Goal: Task Accomplishment & Management: Manage account settings

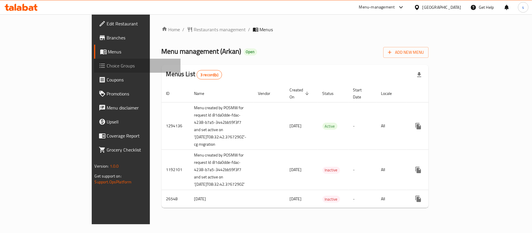
click at [107, 67] on span "Choice Groups" at bounding box center [141, 65] width 69 height 7
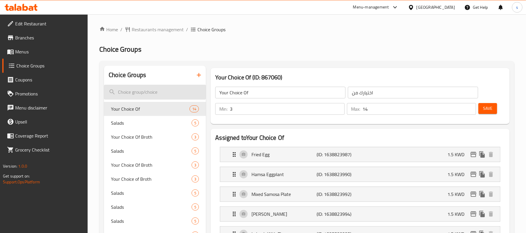
click at [160, 92] on input "search" at bounding box center [155, 92] width 102 height 15
paste input "Salads"
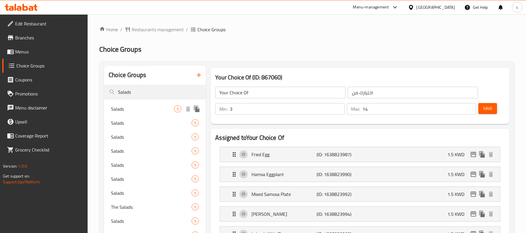
type input "Salads"
click at [140, 112] on span "Salads" at bounding box center [142, 108] width 63 height 7
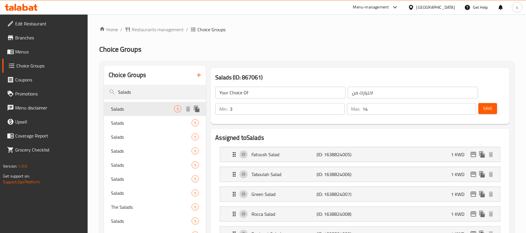
type input "Salads"
type input "السلطات"
type input "0"
type input "5"
click at [135, 122] on span "Salads" at bounding box center [142, 122] width 63 height 7
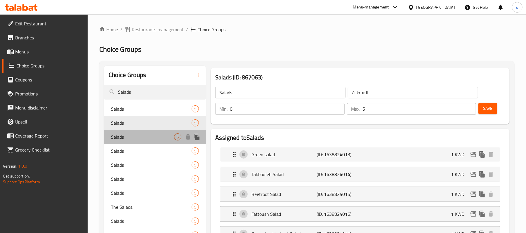
click at [131, 135] on span "Salads" at bounding box center [142, 136] width 63 height 7
type input "Salads"
type input "السلطات"
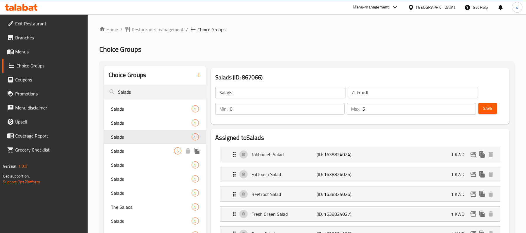
click at [126, 148] on span "Salads" at bounding box center [142, 150] width 63 height 7
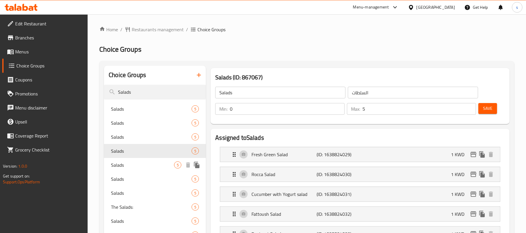
type input "1"
click at [124, 172] on div "Salads 5" at bounding box center [155, 179] width 102 height 14
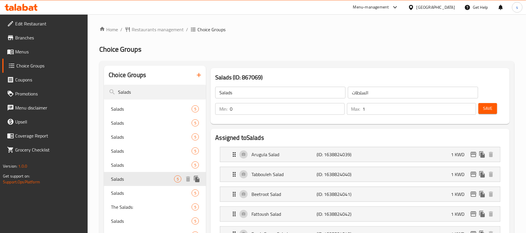
type input "Salads"
type input "سلطات"
type input "5"
click at [126, 163] on span "Salads" at bounding box center [142, 164] width 63 height 7
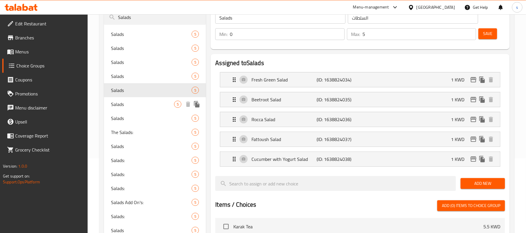
scroll to position [78, 0]
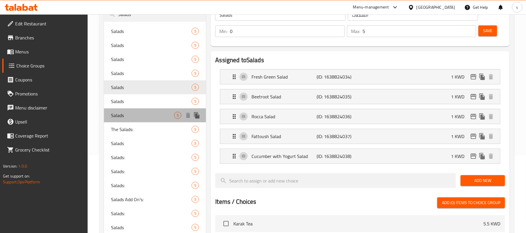
click at [130, 112] on span "Salads" at bounding box center [142, 115] width 63 height 7
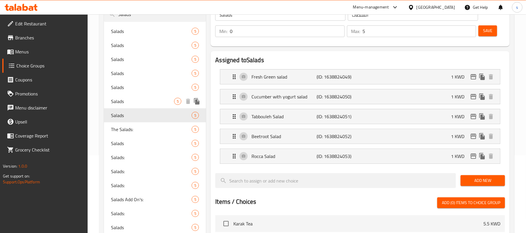
click at [131, 98] on span "Salads" at bounding box center [142, 101] width 63 height 7
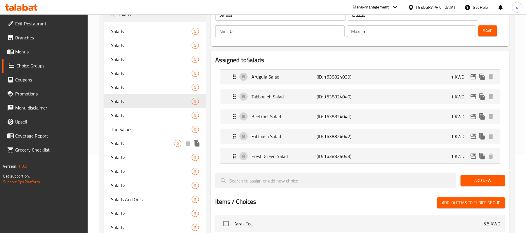
click at [129, 145] on span "Salads" at bounding box center [142, 143] width 63 height 7
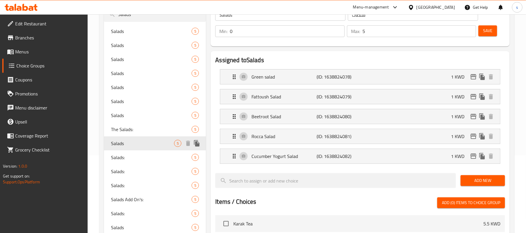
type input "السلطات"
click at [126, 160] on span "Salads:" at bounding box center [142, 157] width 63 height 7
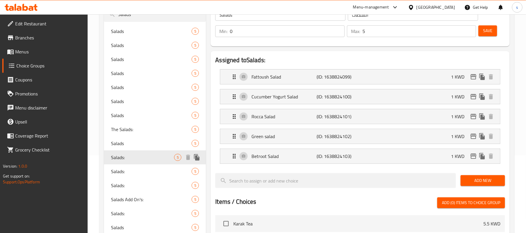
type input "Salads:"
type input "السلطات:"
click at [130, 171] on span "Salads:" at bounding box center [142, 171] width 63 height 7
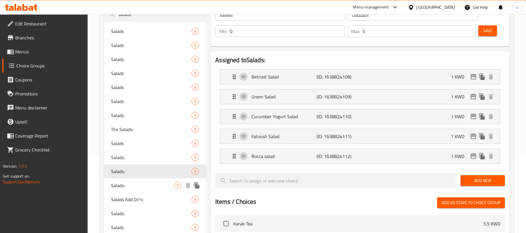
click at [126, 186] on span "Salads:" at bounding box center [142, 185] width 63 height 7
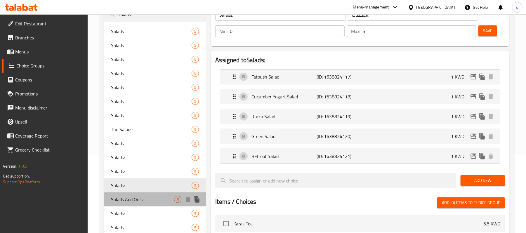
click at [126, 199] on span "Salads Add On's:" at bounding box center [142, 199] width 63 height 7
type input "Salads Add On's:"
type input "إضافات السلطات:"
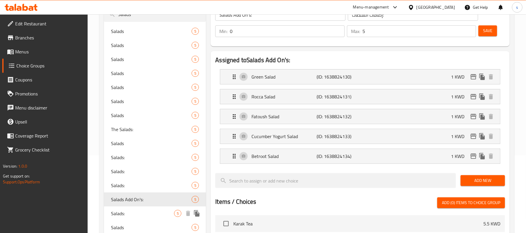
click at [125, 217] on div "Salads: 5" at bounding box center [155, 213] width 102 height 14
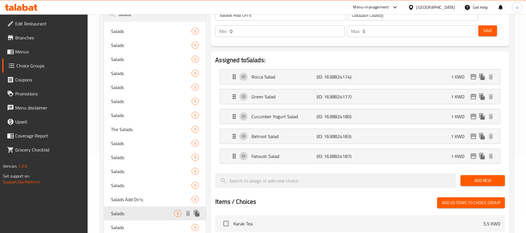
type input "Salads:"
type input "السلطات:"
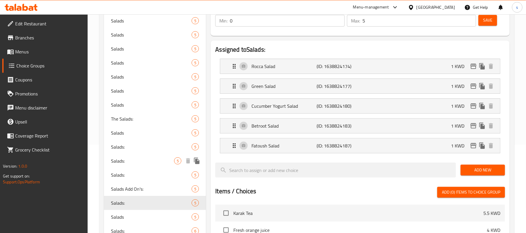
scroll to position [117, 0]
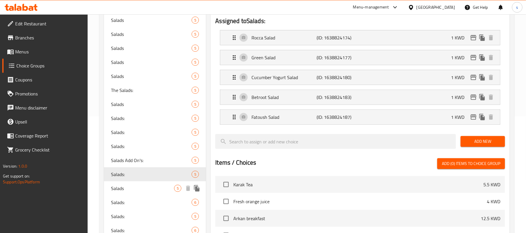
click at [123, 192] on span "Salads" at bounding box center [142, 188] width 63 height 7
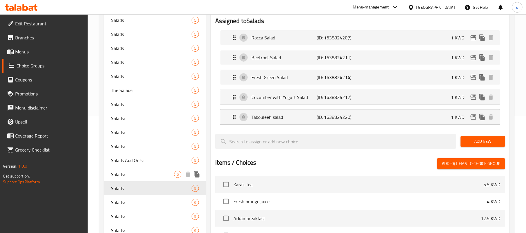
type input "Salads"
type input "السلطات"
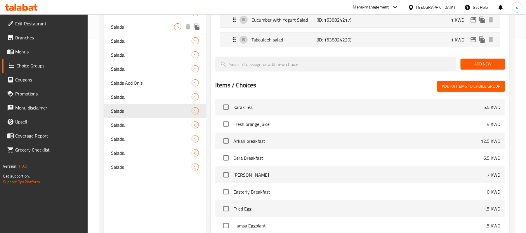
scroll to position [0, 0]
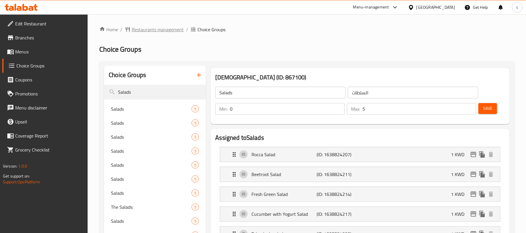
click at [154, 29] on span "Restaurants management" at bounding box center [158, 29] width 52 height 7
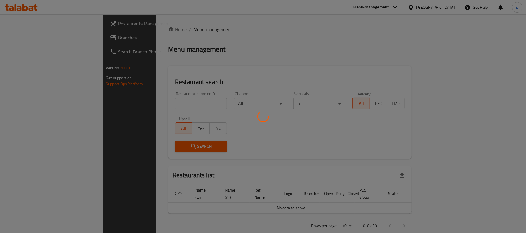
click at [28, 39] on div at bounding box center [263, 116] width 526 height 233
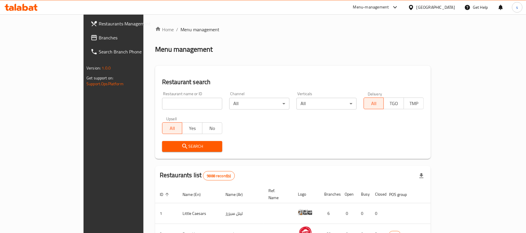
click at [99, 40] on span "Branches" at bounding box center [133, 37] width 68 height 7
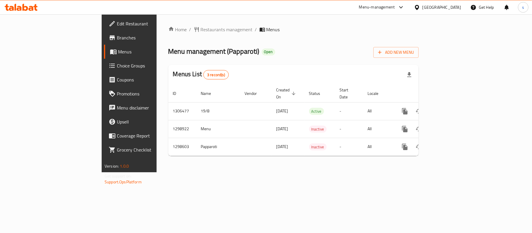
click at [117, 62] on span "Choice Groups" at bounding box center [151, 65] width 69 height 7
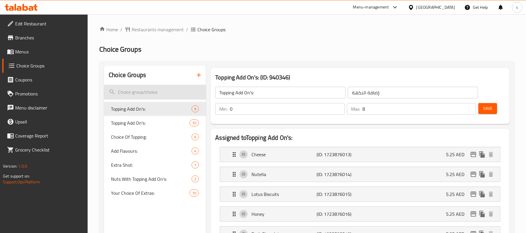
click at [143, 94] on input "search" at bounding box center [155, 92] width 102 height 15
paste input "Add flavor:"
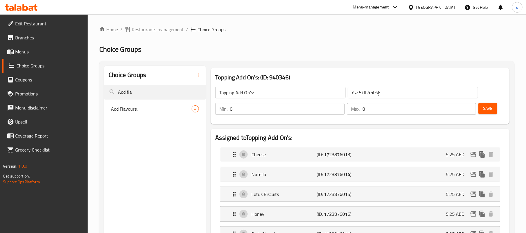
type input "Add fla"
click at [130, 116] on nav "Add Flavours: 4" at bounding box center [155, 109] width 102 height 19
click at [130, 111] on span "Add Flavours:" at bounding box center [142, 108] width 63 height 7
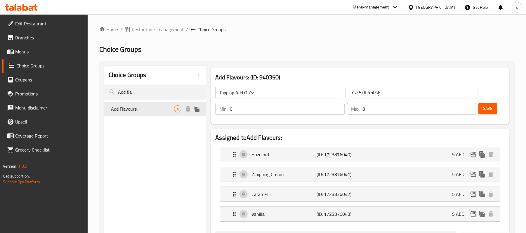
type input "Add Flavours:"
type input "إضافة النكهات:"
type input "0"
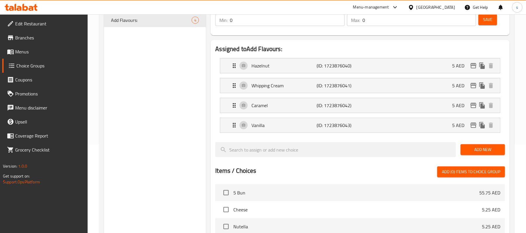
scroll to position [9, 0]
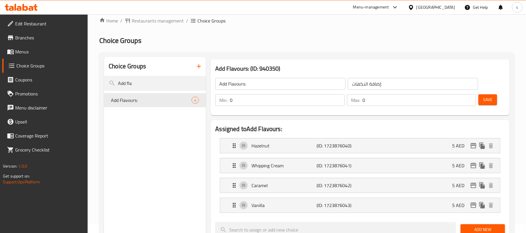
click at [158, 25] on div "Home / Restaurants management / Choice Groups Choice Groups Choice Groups Add f…" at bounding box center [306, 235] width 415 height 437
click at [158, 20] on span "Restaurants management" at bounding box center [158, 20] width 52 height 7
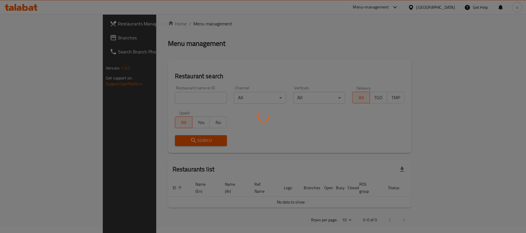
click at [34, 37] on div at bounding box center [263, 116] width 526 height 233
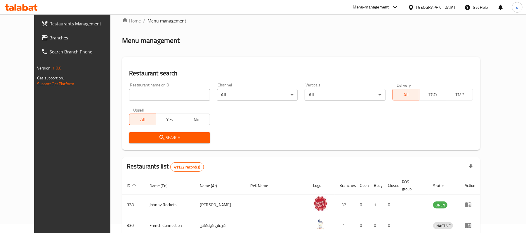
click at [49, 40] on span "Branches" at bounding box center [83, 37] width 68 height 7
